Goal: Task Accomplishment & Management: Use online tool/utility

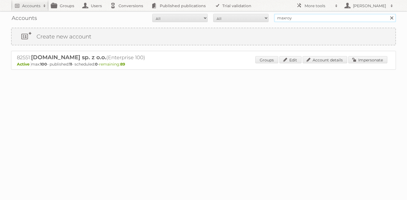
click at [288, 20] on input "maxroy" at bounding box center [335, 18] width 122 height 8
paste input "1972"
type input "1972"
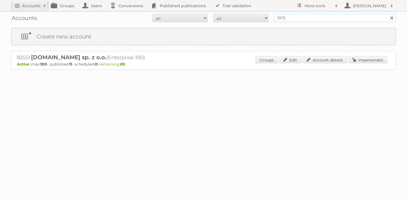
click at [387, 14] on input "Search" at bounding box center [391, 18] width 8 height 8
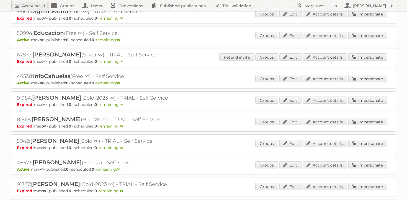
scroll to position [251, 0]
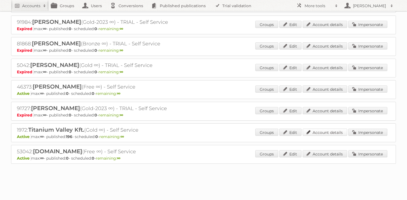
click at [338, 132] on link "Account details" at bounding box center [325, 132] width 45 height 7
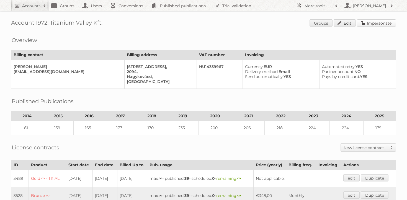
click at [379, 23] on link "Impersonate" at bounding box center [376, 22] width 39 height 7
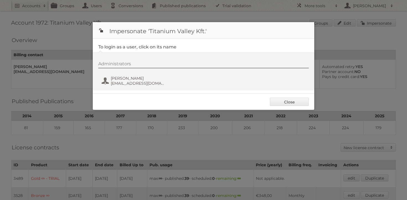
click at [132, 89] on div "Administrators Akos Szoda szodaakos@gmail.com" at bounding box center [203, 72] width 221 height 38
click at [127, 77] on span "Akos Szoda" at bounding box center [138, 78] width 54 height 5
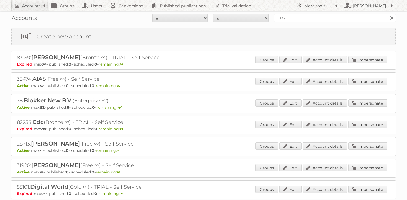
click at [304, 23] on div "Accounts All Active Expired Pending All Paid Trials Self service 1972 Search" at bounding box center [203, 18] width 385 height 14
click at [305, 22] on div "Accounts All Active Expired Pending All Paid Trials Self service 1972 Search" at bounding box center [203, 18] width 385 height 14
click at [316, 13] on div "Accounts All Active Expired Pending All Paid Trials Self service 1972 Search" at bounding box center [203, 18] width 385 height 14
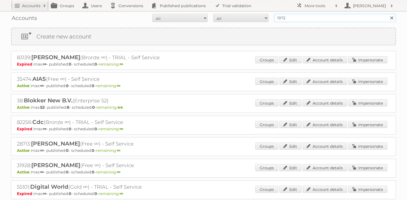
click at [315, 15] on input "1972" at bounding box center [335, 18] width 122 height 8
type input "mudo"
click at [387, 14] on input "Search" at bounding box center [391, 18] width 8 height 8
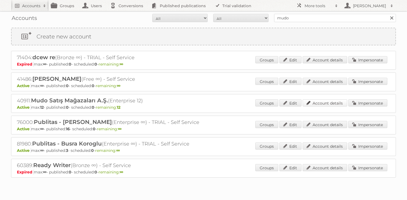
click at [312, 105] on link "Account details" at bounding box center [325, 102] width 45 height 7
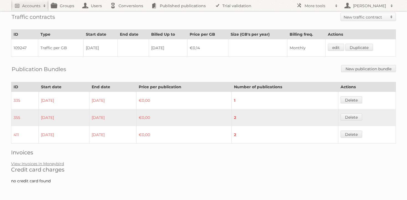
scroll to position [254, 0]
